Goal: Check status: Check status

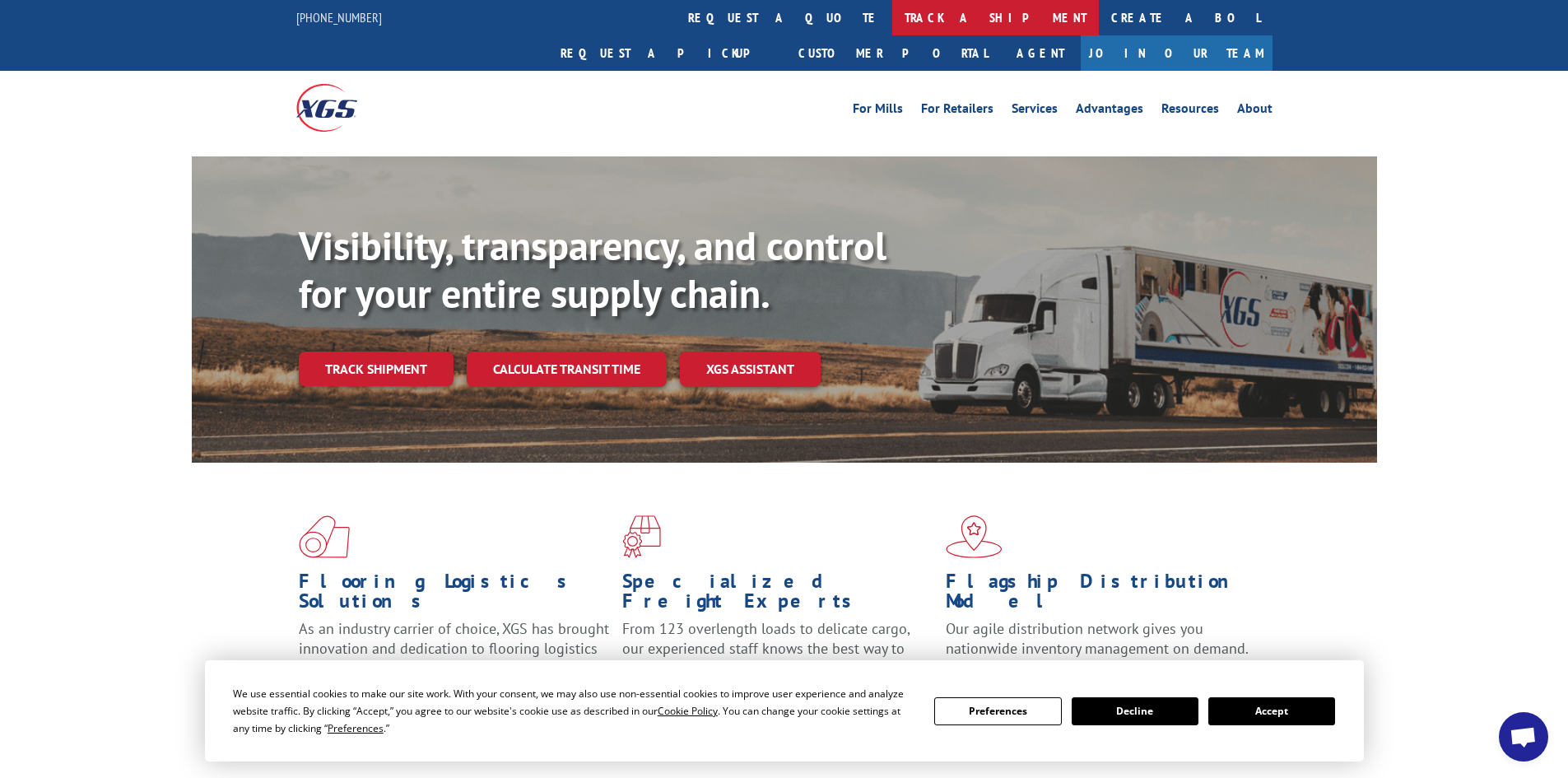
click at [892, 12] on link "track a shipment" at bounding box center [995, 17] width 206 height 36
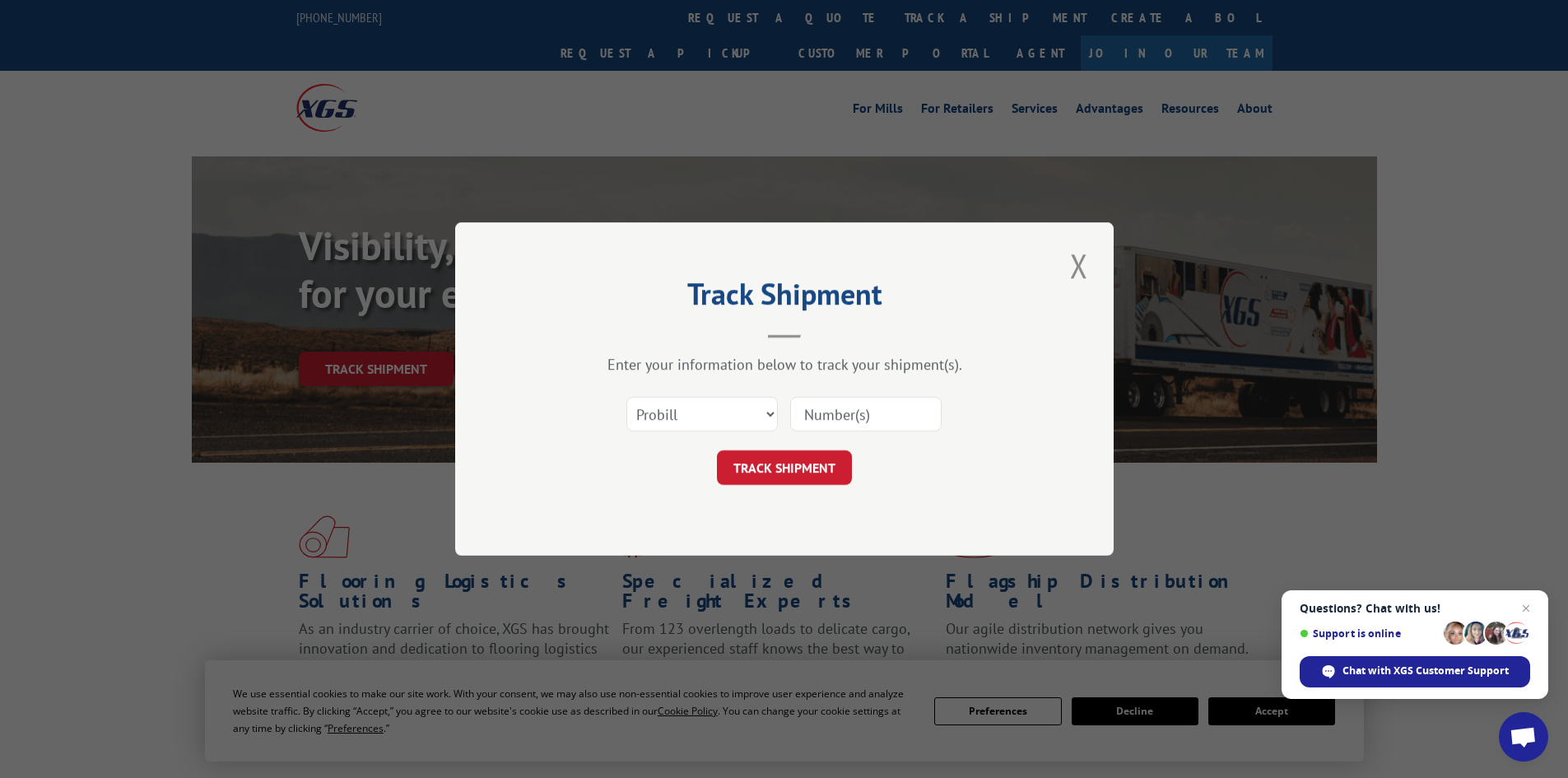
paste input "17519550"
type input "17519550"
click at [760, 457] on button "TRACK SHIPMENT" at bounding box center [784, 468] width 135 height 35
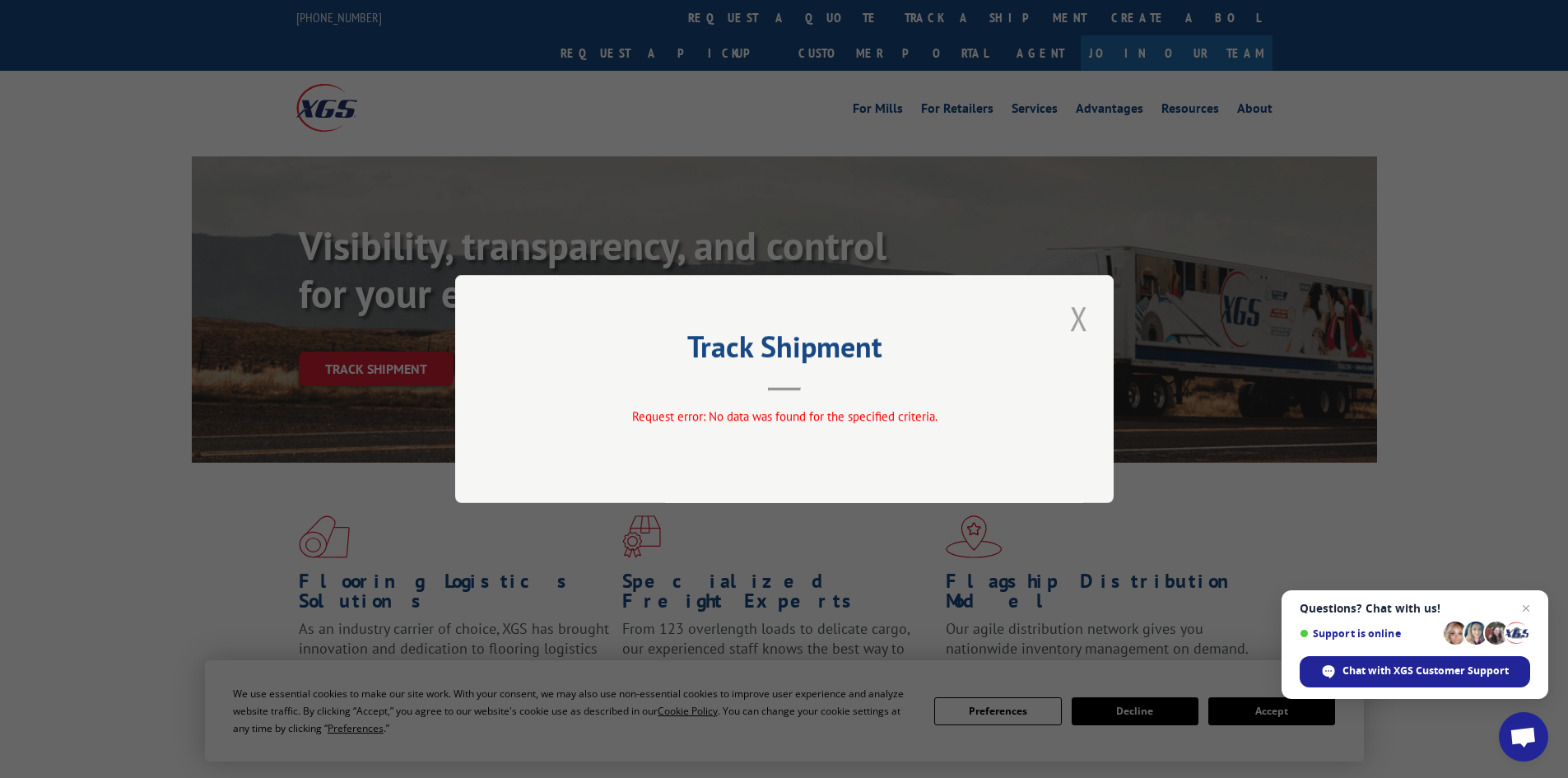
click at [1076, 320] on button "Close modal" at bounding box center [1079, 318] width 28 height 46
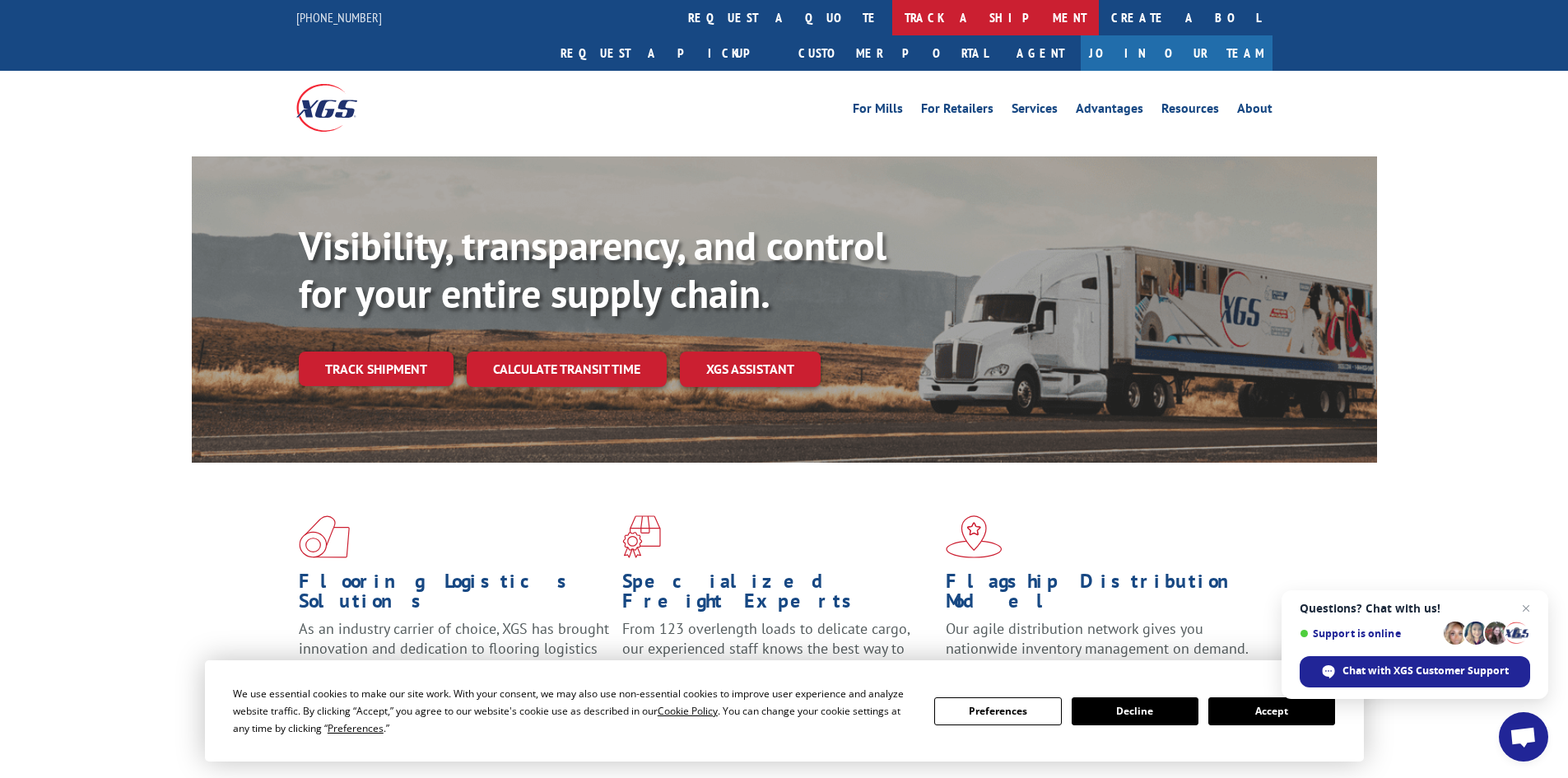
click at [892, 14] on link "track a shipment" at bounding box center [995, 17] width 206 height 36
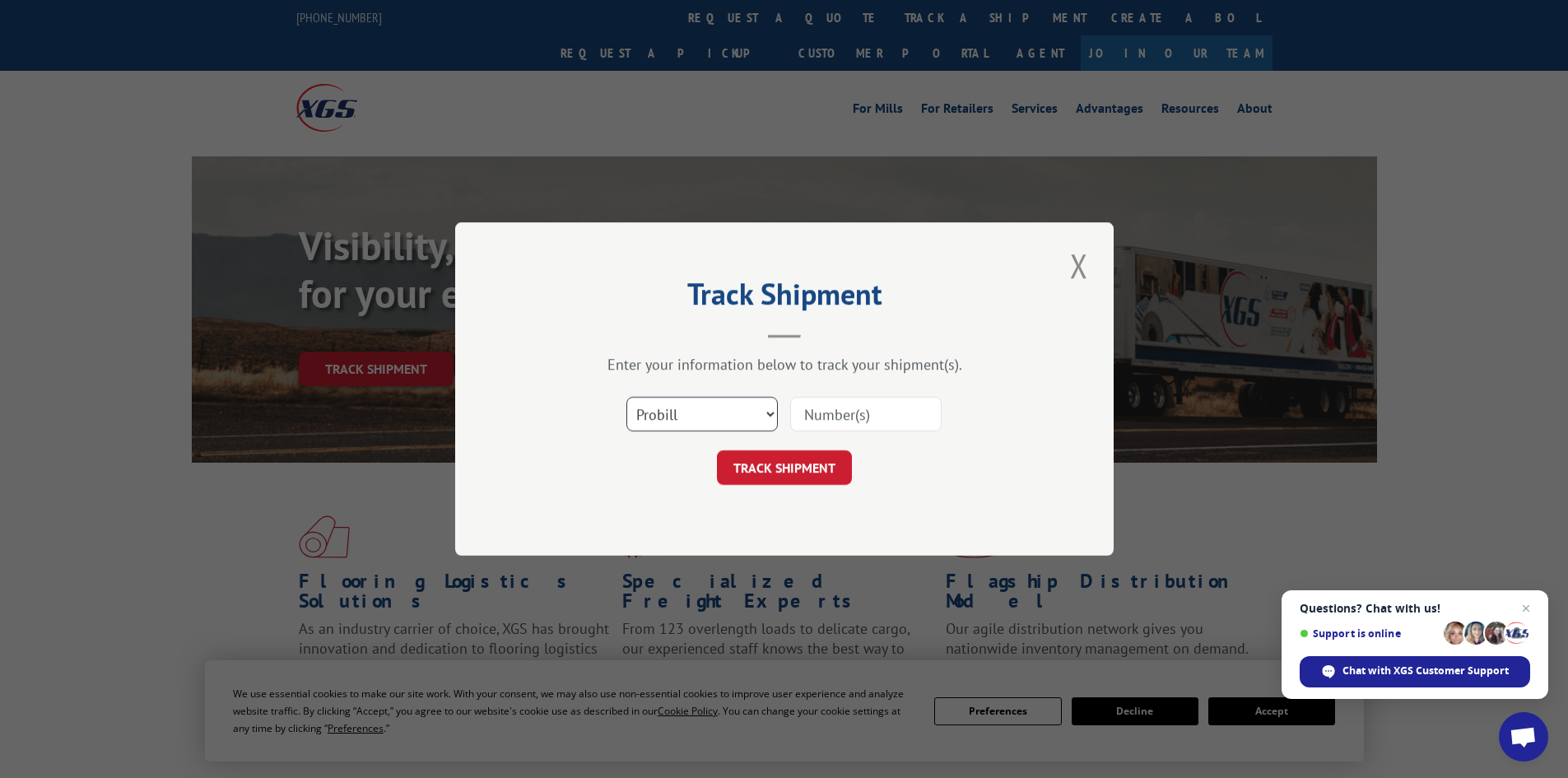
drag, startPoint x: 773, startPoint y: 414, endPoint x: 745, endPoint y: 431, distance: 32.8
click at [773, 414] on select "Select category... Probill BOL PO" at bounding box center [702, 414] width 152 height 35
select select "po"
click at [626, 397] on select "Select category... Probill BOL PO" at bounding box center [702, 414] width 152 height 35
click at [799, 409] on input at bounding box center [866, 414] width 152 height 35
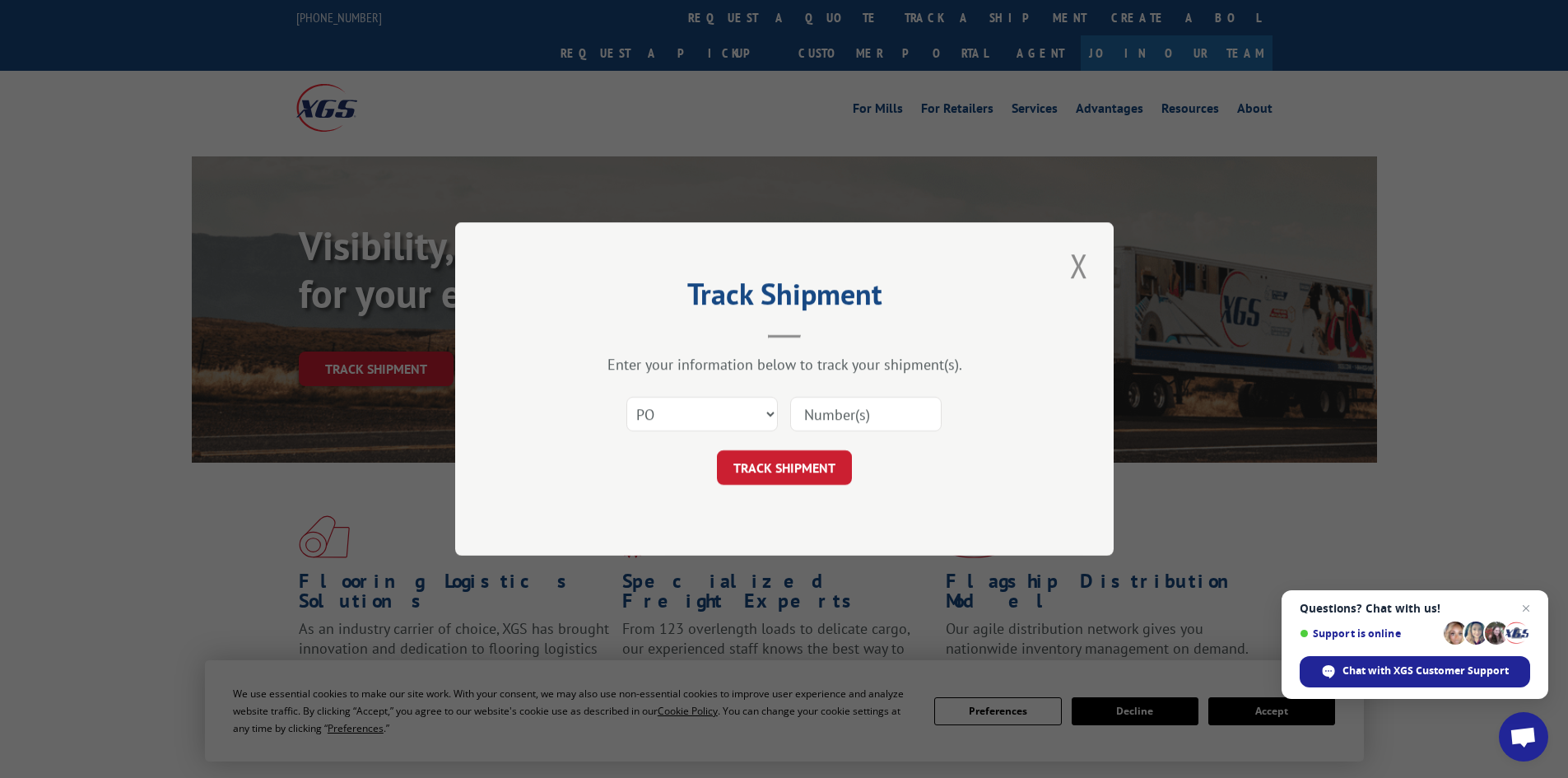
paste input "87529607"
type input "87529607"
click at [748, 466] on button "TRACK SHIPMENT" at bounding box center [784, 468] width 135 height 35
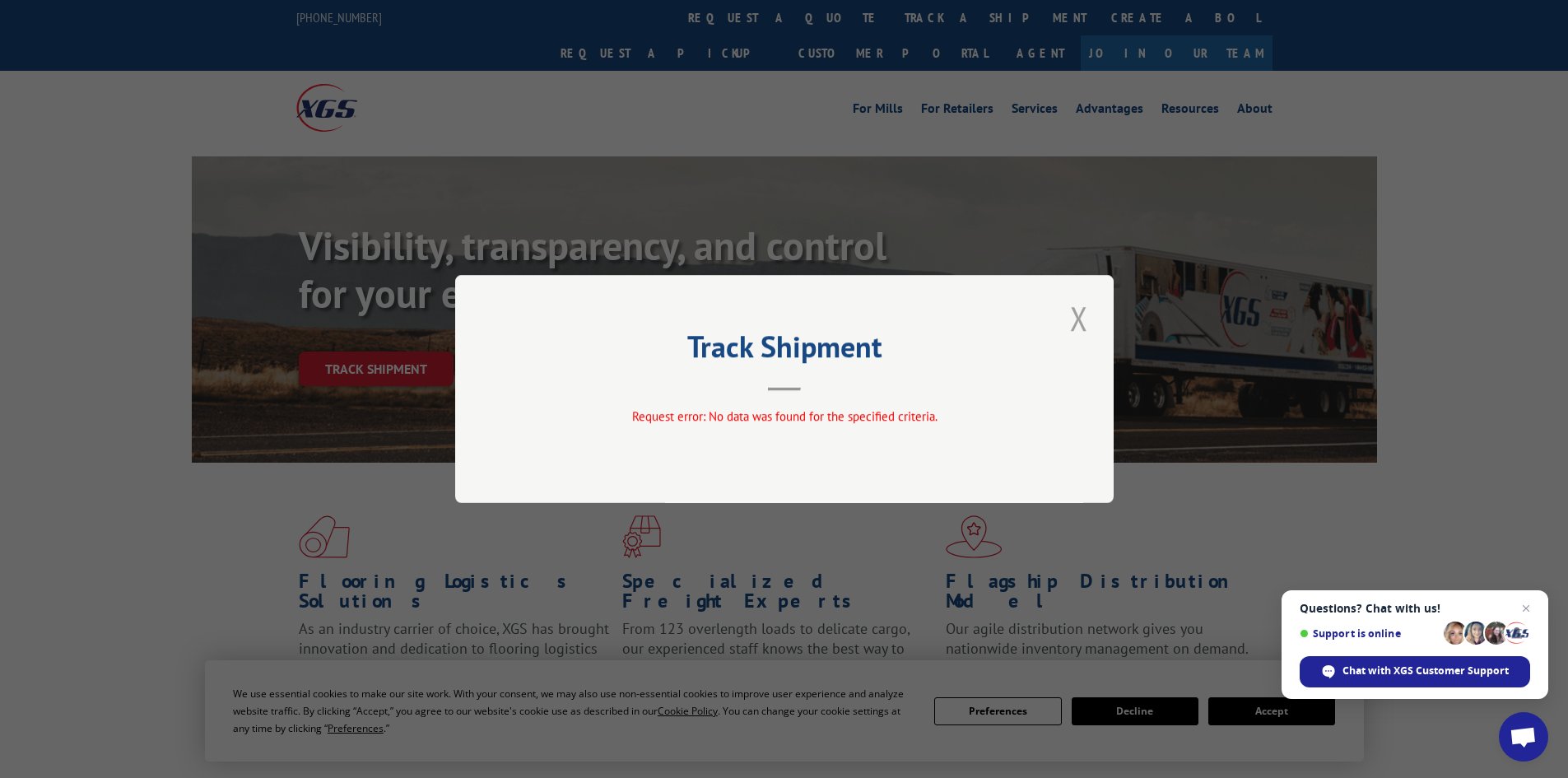
click at [1077, 323] on button "Close modal" at bounding box center [1079, 318] width 28 height 46
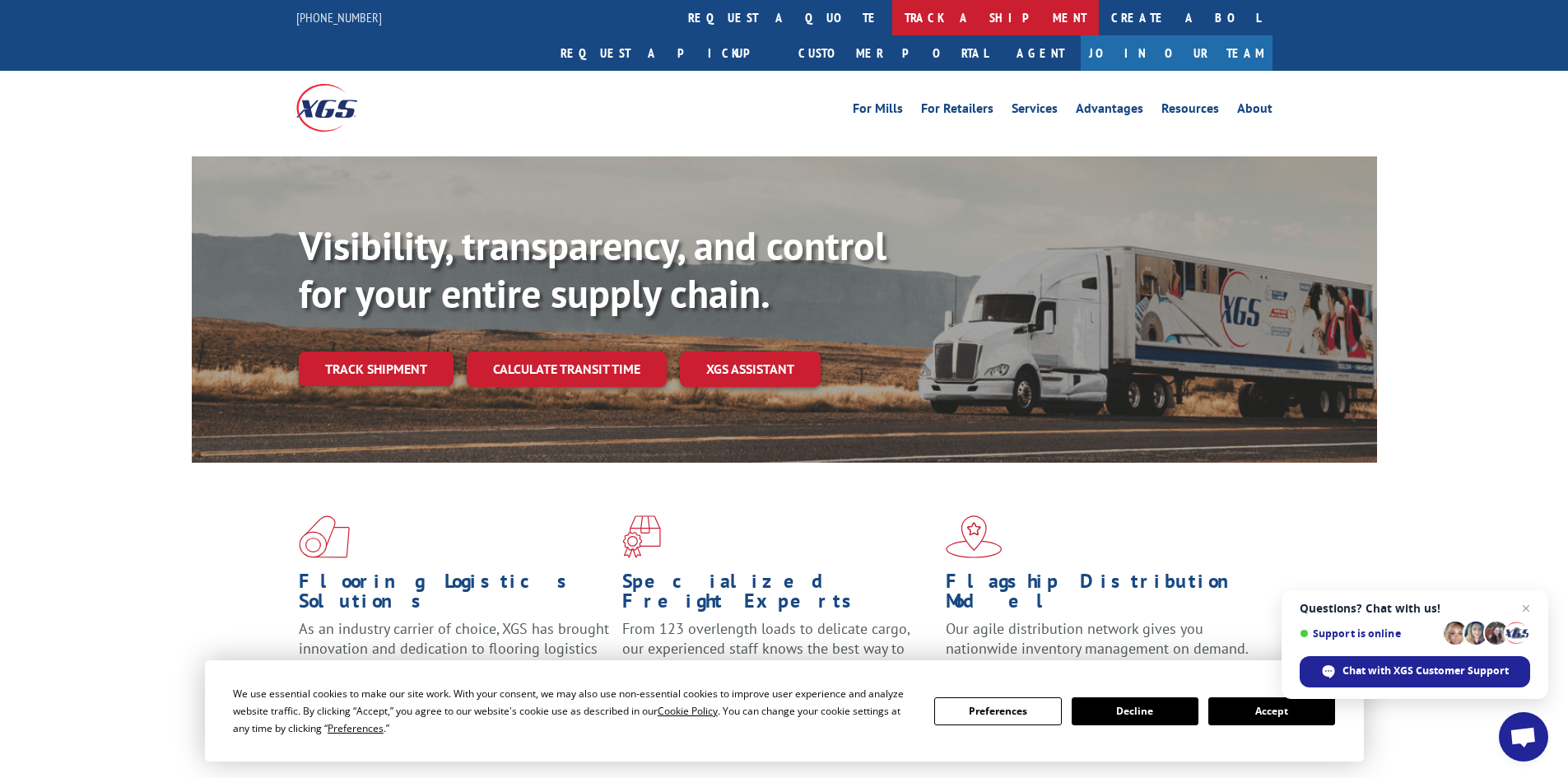
click at [892, 16] on link "track a shipment" at bounding box center [995, 17] width 206 height 36
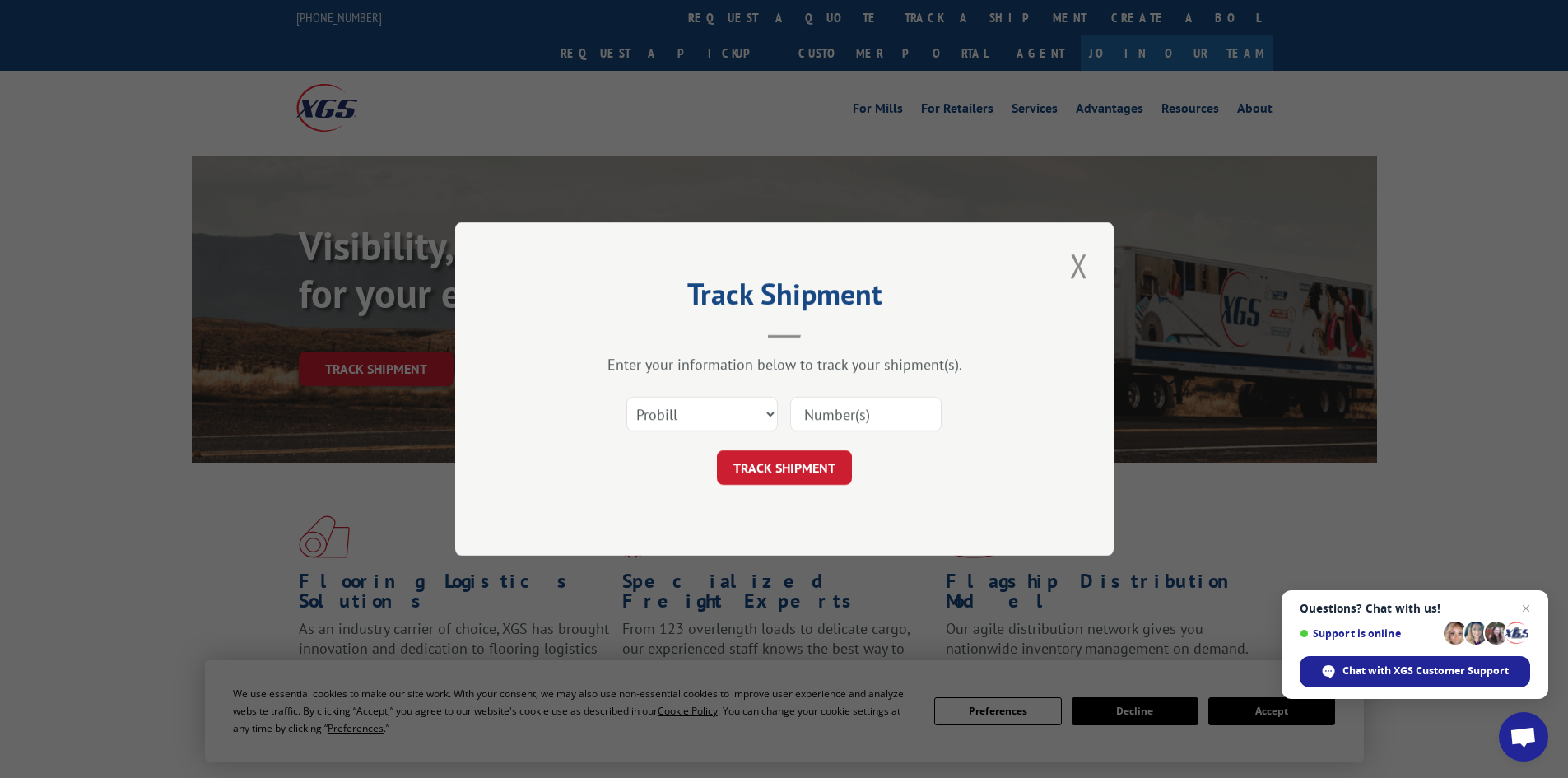
click at [836, 413] on input at bounding box center [866, 414] width 152 height 35
paste input "17519550"
type input "17519550"
click at [758, 462] on button "TRACK SHIPMENT" at bounding box center [784, 468] width 135 height 35
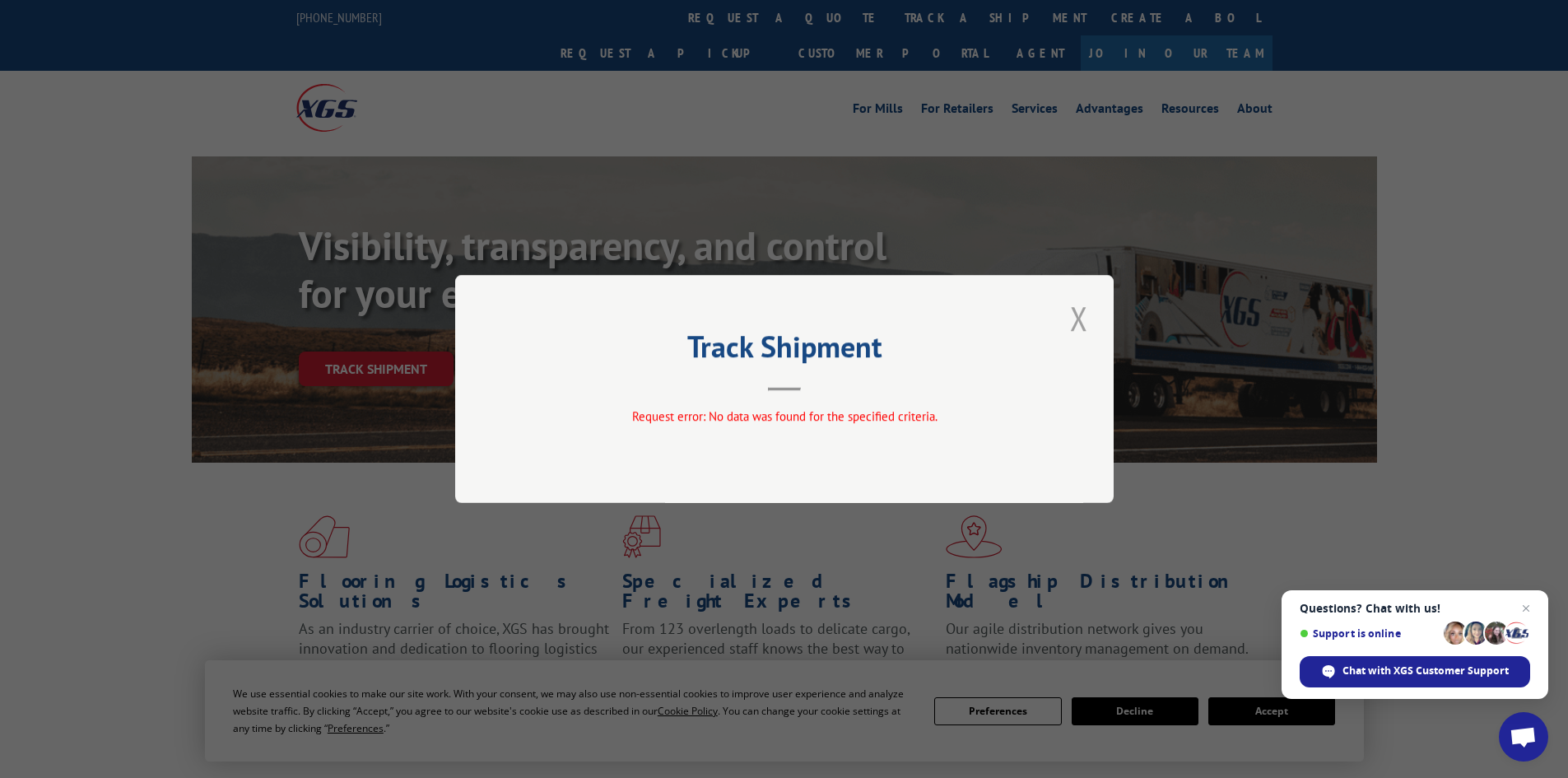
click at [1083, 318] on button "Close modal" at bounding box center [1079, 318] width 28 height 46
